Goal: Find specific page/section: Find specific page/section

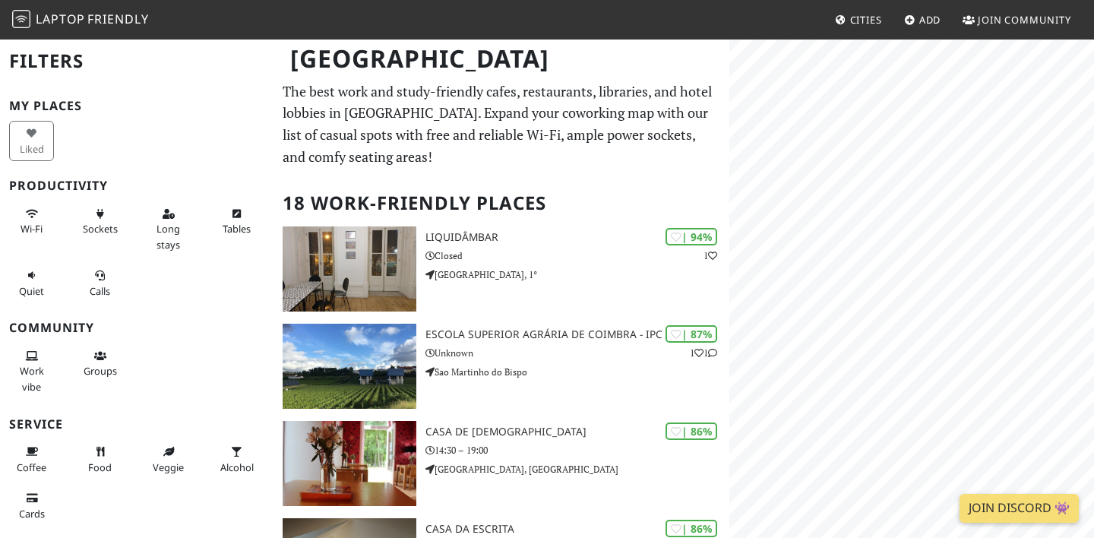
scroll to position [100, 0]
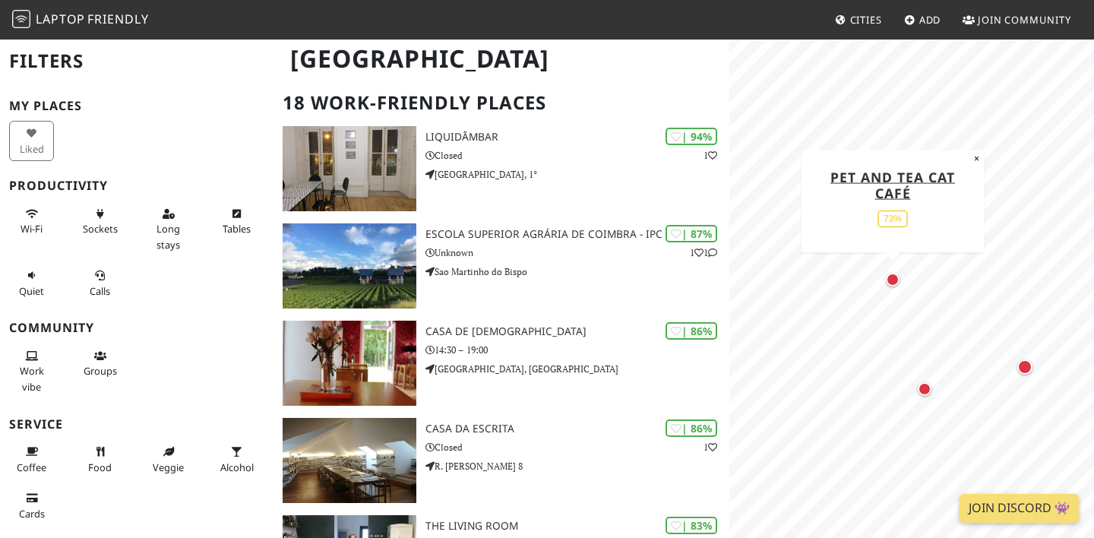
click at [894, 279] on div "Map marker" at bounding box center [893, 280] width 14 height 14
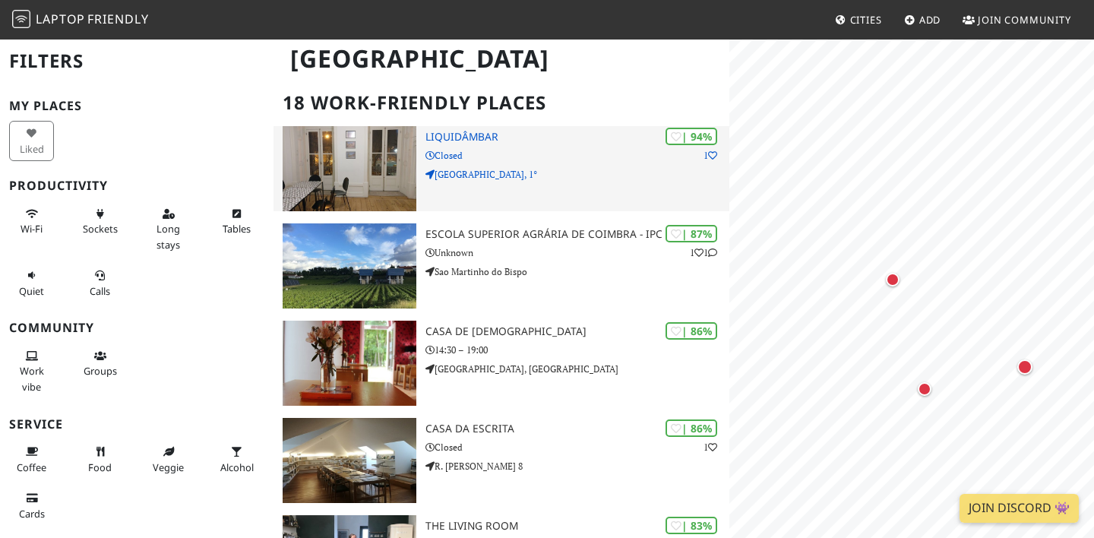
scroll to position [0, 0]
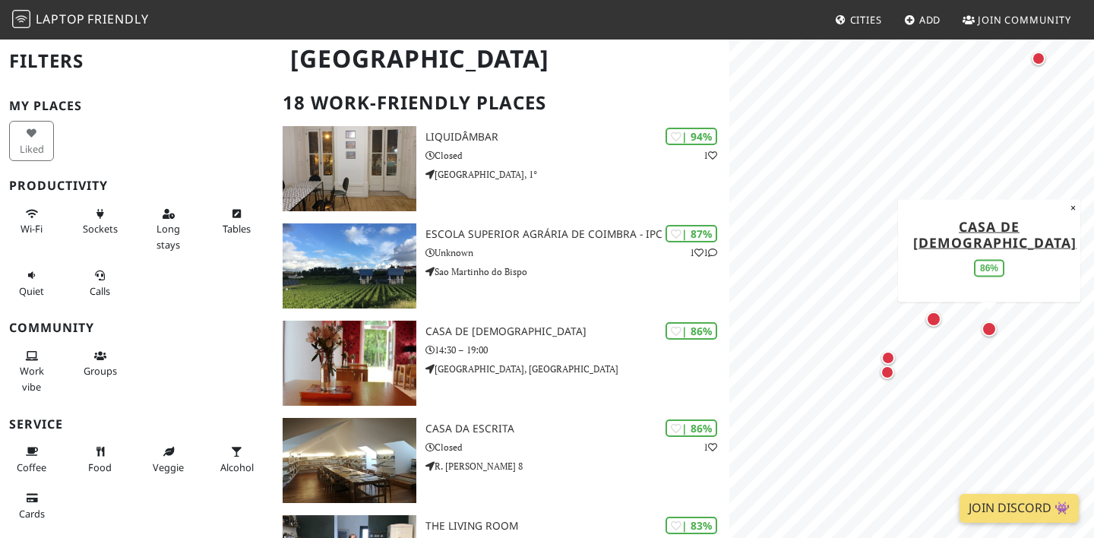
click at [992, 328] on div "Map marker" at bounding box center [988, 328] width 15 height 15
